Goal: Obtain resource: Obtain resource

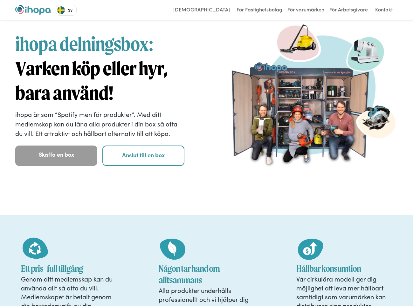
scroll to position [17, 0]
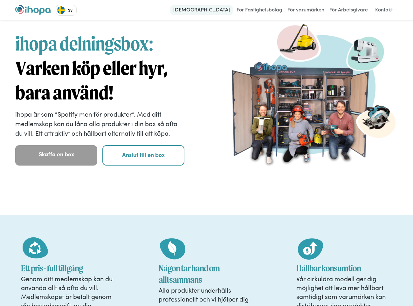
click at [213, 14] on link "[DEMOGRAPHIC_DATA]" at bounding box center [201, 10] width 63 height 10
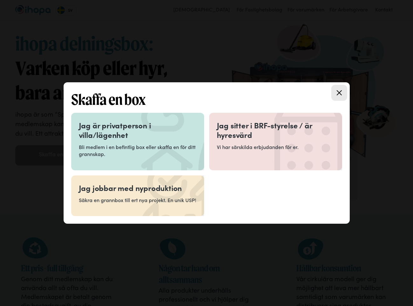
click at [159, 134] on h3 "Jag är privatperson i villa/lägenhet" at bounding box center [138, 129] width 118 height 19
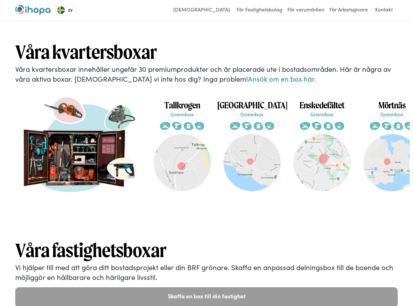
scroll to position [0, 76]
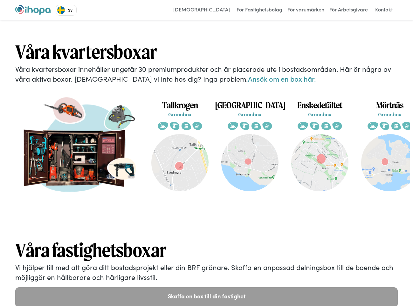
click at [110, 146] on img at bounding box center [80, 151] width 124 height 124
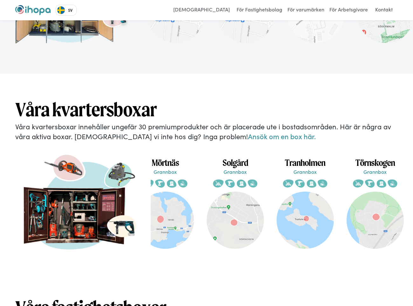
scroll to position [1123, 0]
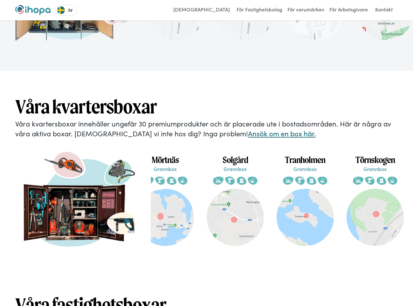
click at [248, 128] on link "Ansök om en box här." at bounding box center [282, 133] width 68 height 10
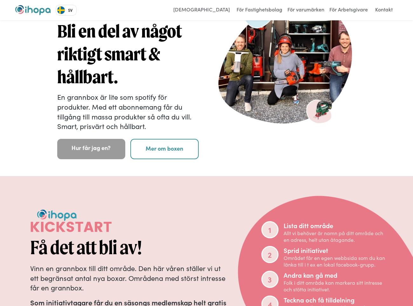
scroll to position [47, 0]
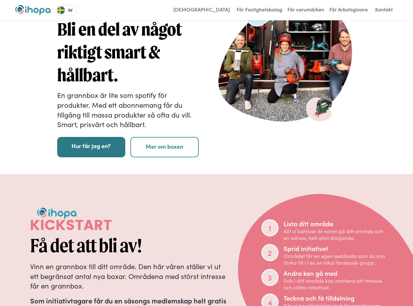
click at [113, 150] on link "Hur får jag en?" at bounding box center [91, 147] width 68 height 20
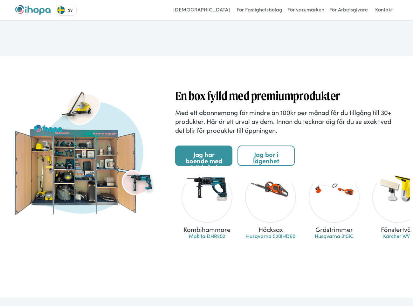
scroll to position [627, 0]
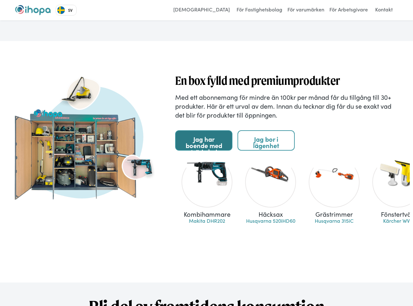
click at [223, 142] on link "Jag har boende med trädgård" at bounding box center [203, 140] width 57 height 20
click at [253, 145] on link "Jag bor i lägenhet" at bounding box center [265, 140] width 57 height 20
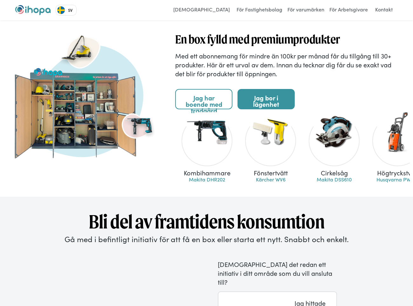
scroll to position [676, 0]
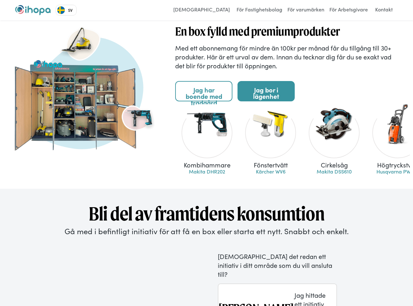
click at [227, 93] on link "Jag har boende med trädgård" at bounding box center [203, 91] width 57 height 20
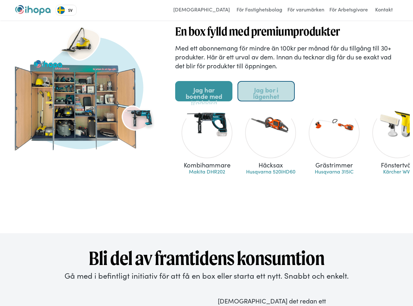
click at [263, 91] on link "Jag bor i lägenhet" at bounding box center [265, 91] width 57 height 20
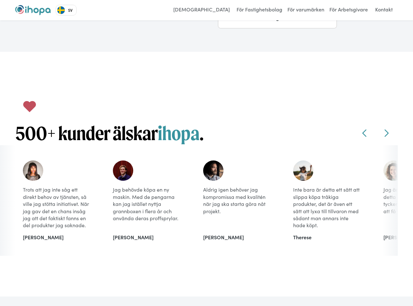
scroll to position [1031, 0]
